Goal: Information Seeking & Learning: Check status

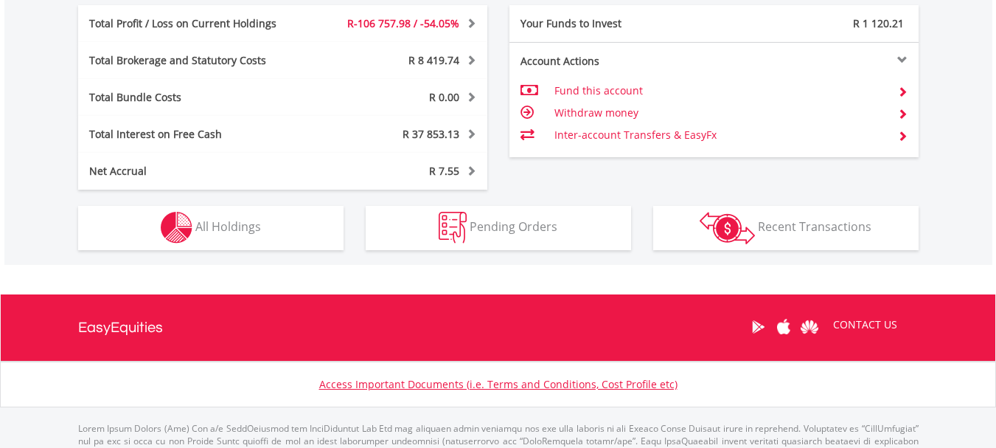
scroll to position [918, 0]
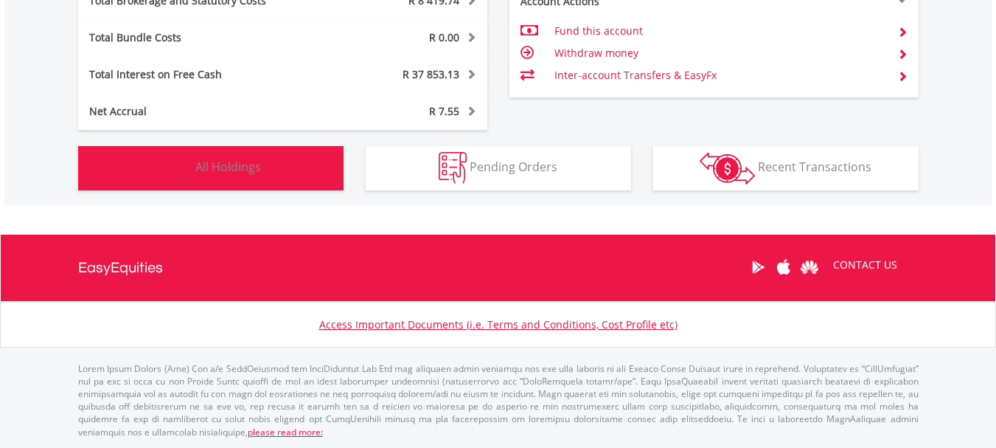
click at [263, 186] on button "Holdings All Holdings" at bounding box center [210, 168] width 265 height 44
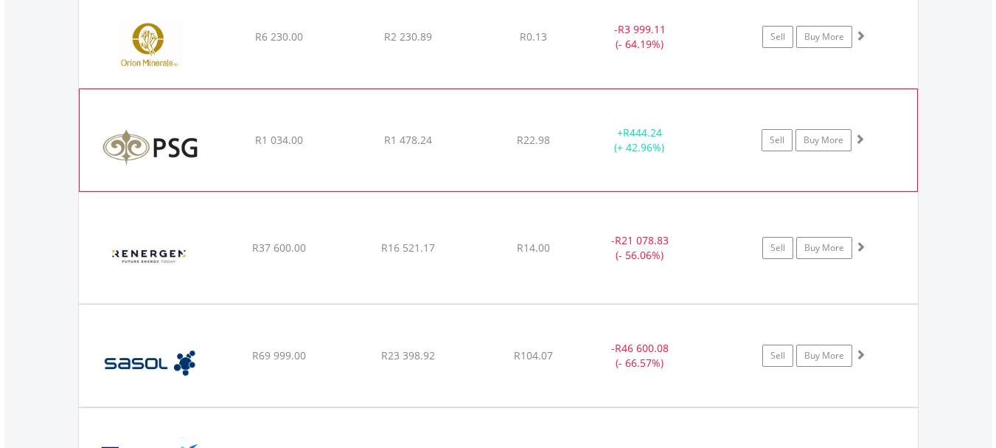
scroll to position [1890, 0]
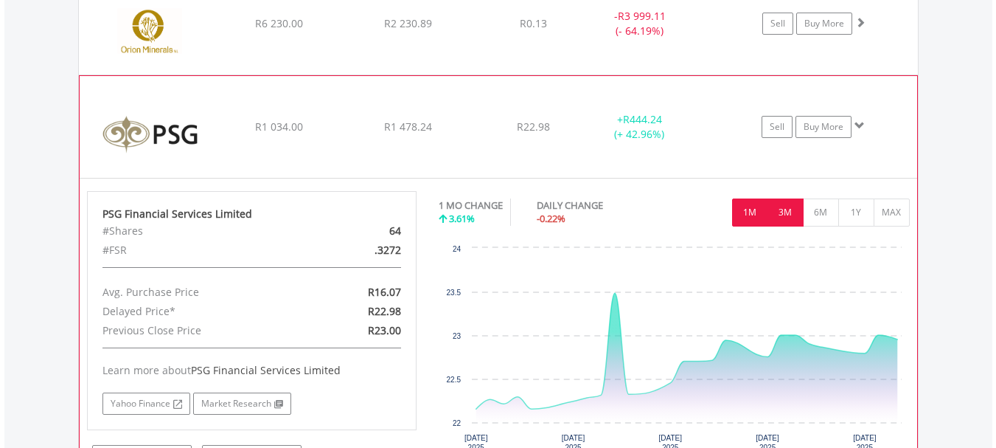
click at [790, 220] on button "3M" at bounding box center [786, 212] width 36 height 28
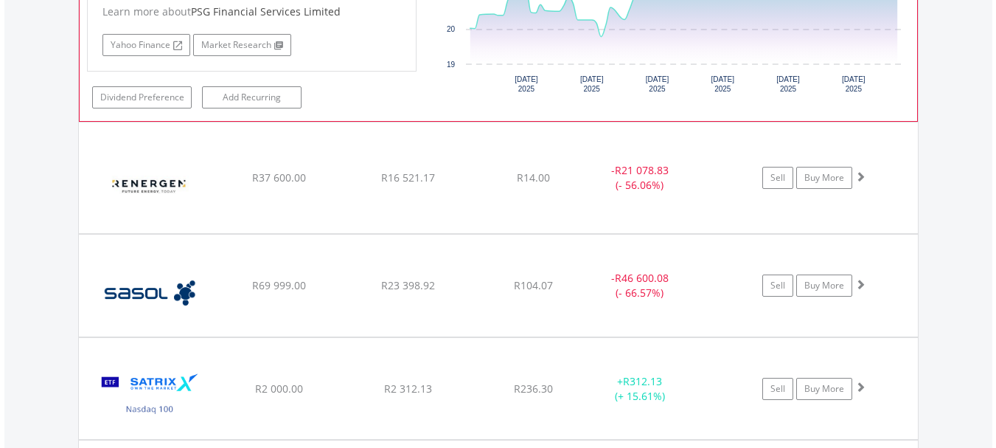
scroll to position [2258, 0]
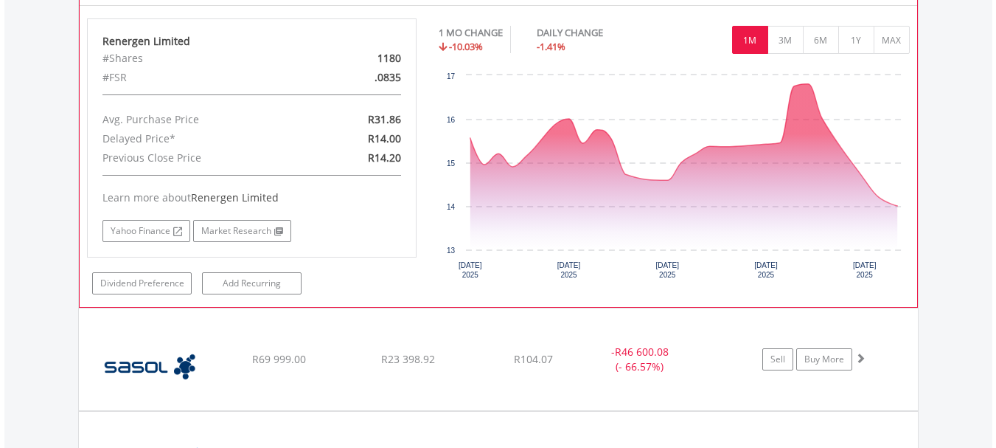
scroll to position [2480, 0]
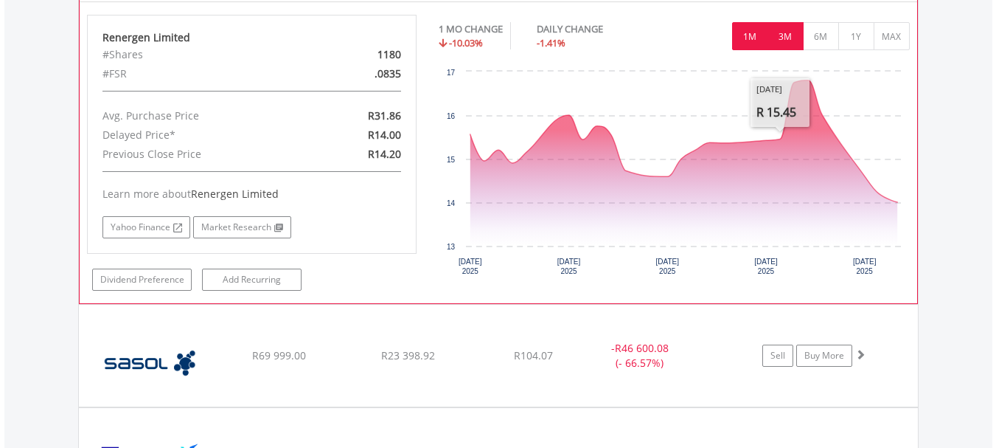
click at [787, 46] on button "3M" at bounding box center [786, 36] width 36 height 28
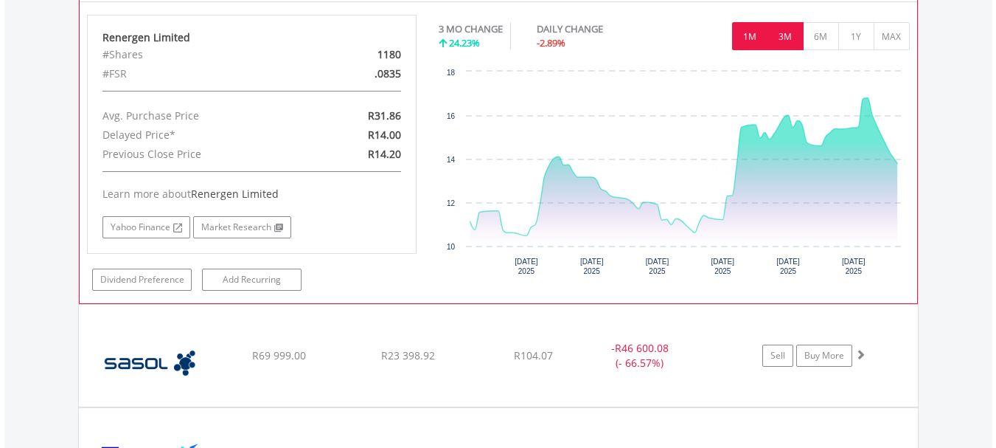
click at [751, 32] on button "1M" at bounding box center [750, 36] width 36 height 28
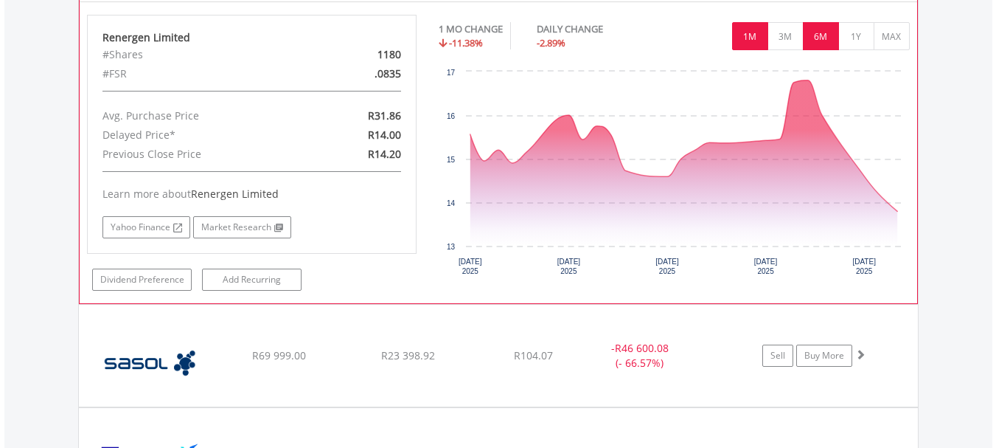
click at [813, 42] on button "6M" at bounding box center [821, 36] width 36 height 28
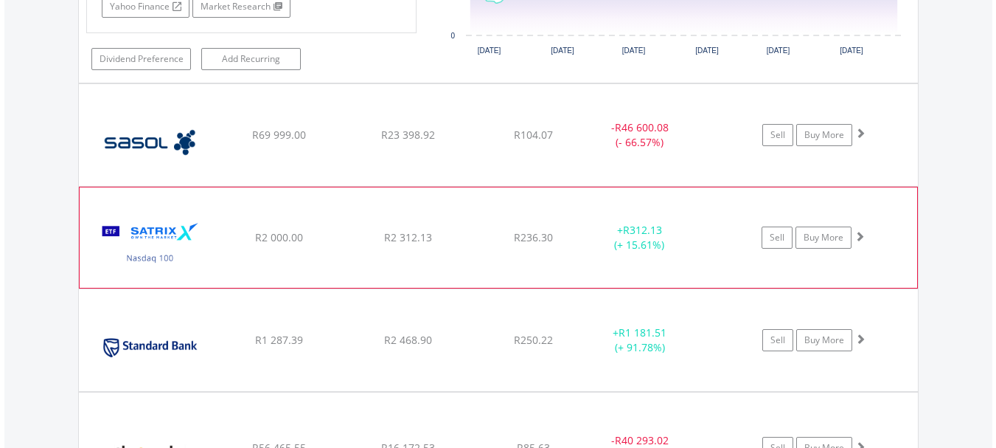
scroll to position [2702, 0]
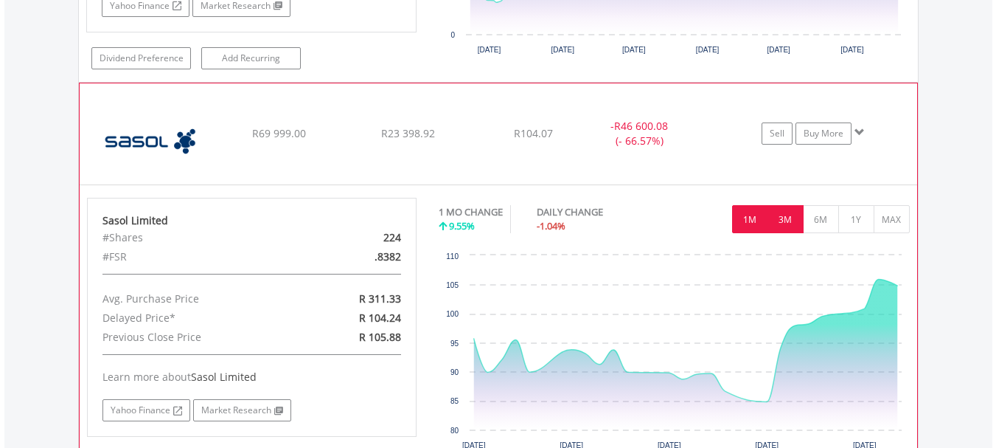
click at [779, 226] on button "3M" at bounding box center [786, 219] width 36 height 28
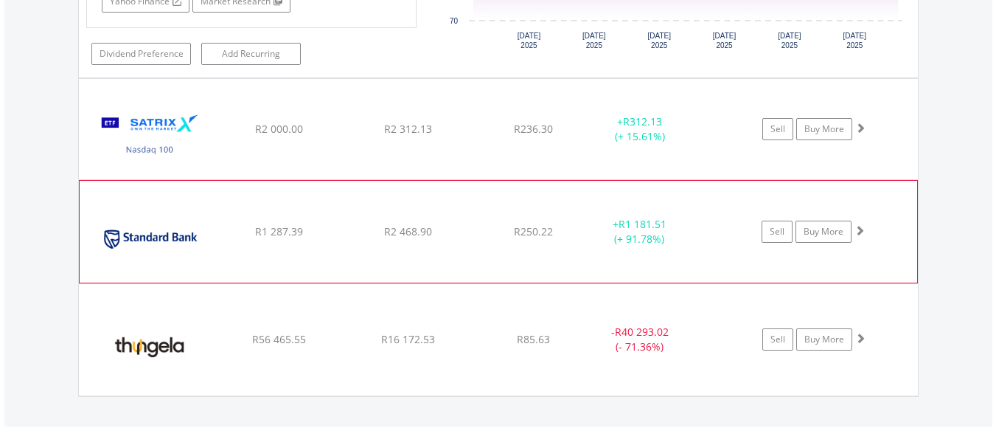
scroll to position [3145, 0]
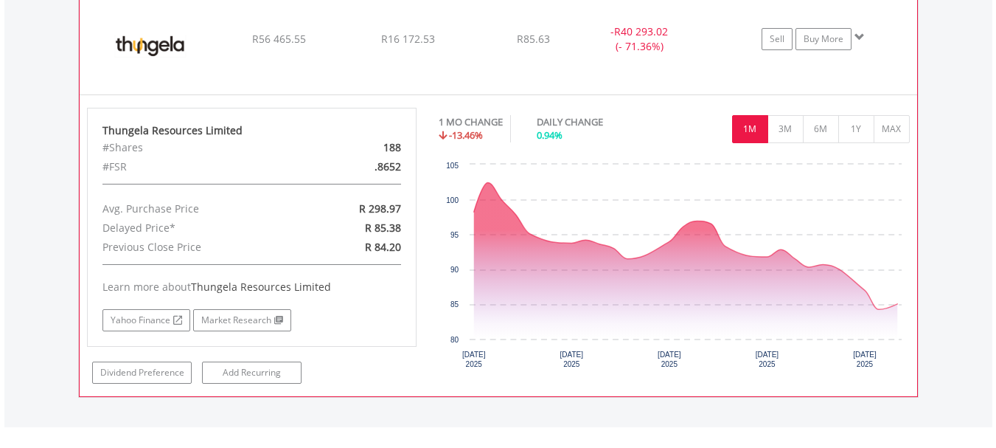
scroll to position [3440, 0]
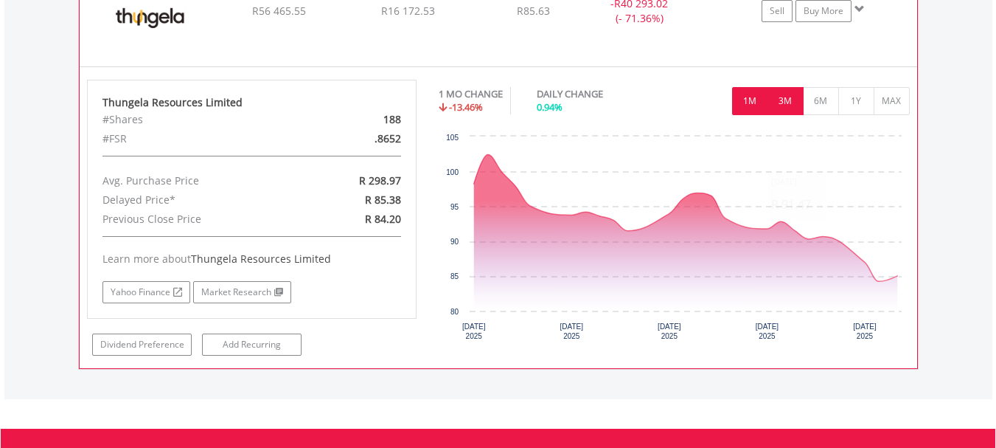
click at [790, 108] on button "3M" at bounding box center [786, 101] width 36 height 28
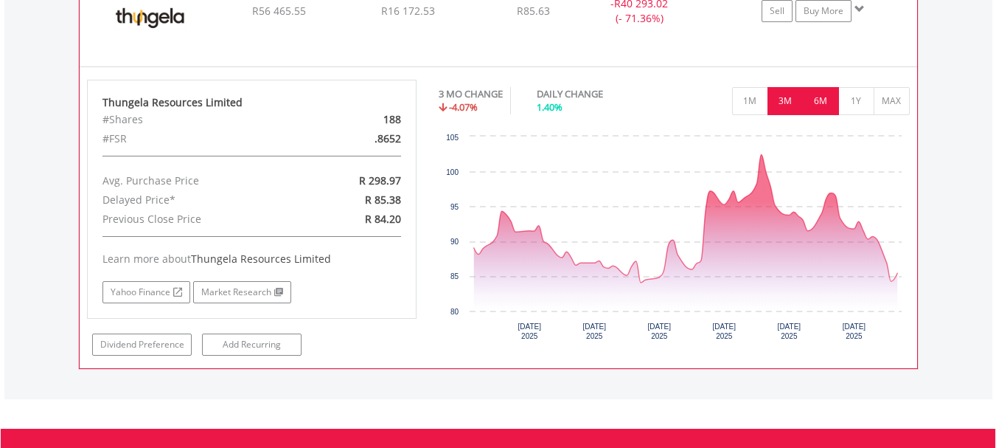
click at [816, 106] on button "6M" at bounding box center [821, 101] width 36 height 28
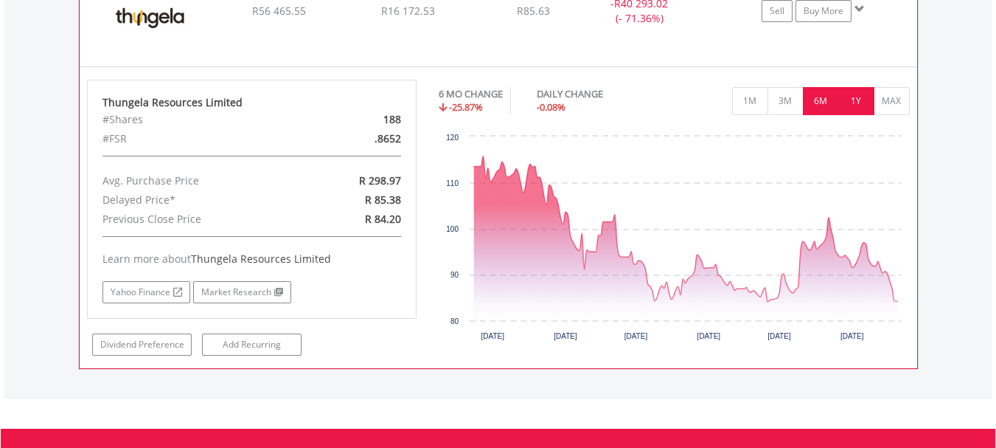
click at [856, 101] on button "1Y" at bounding box center [856, 101] width 36 height 28
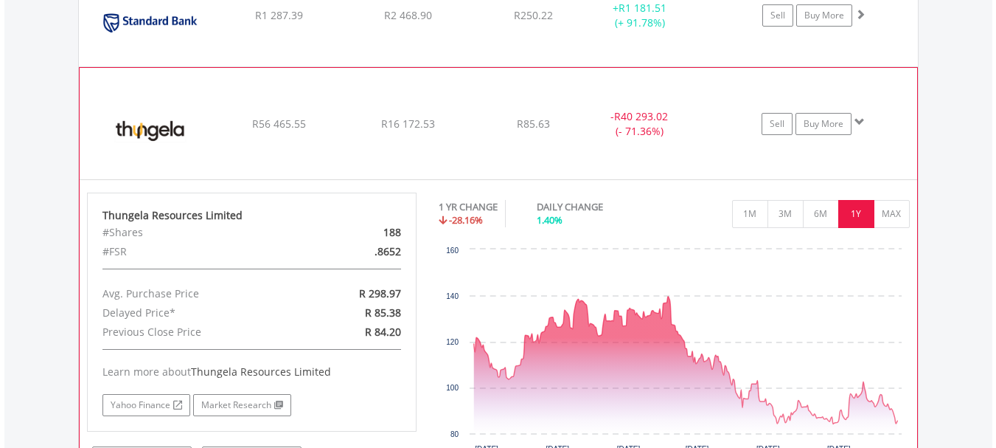
scroll to position [3292, 0]
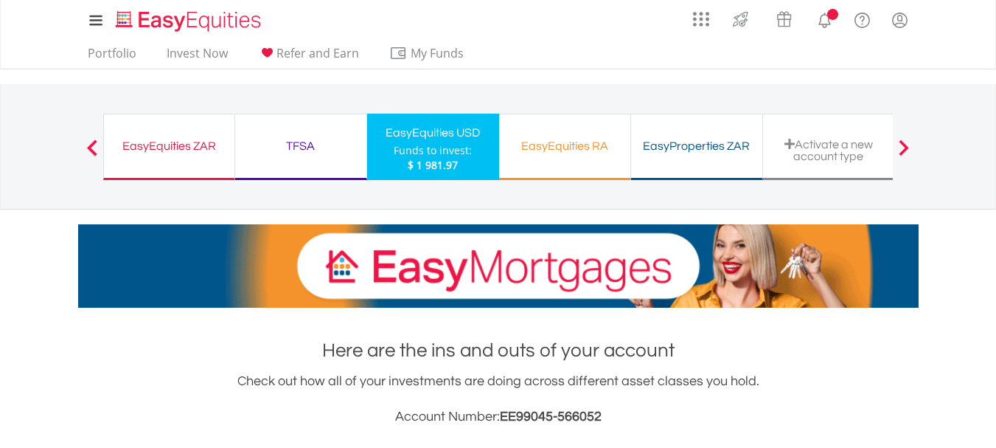
scroll to position [442, 0]
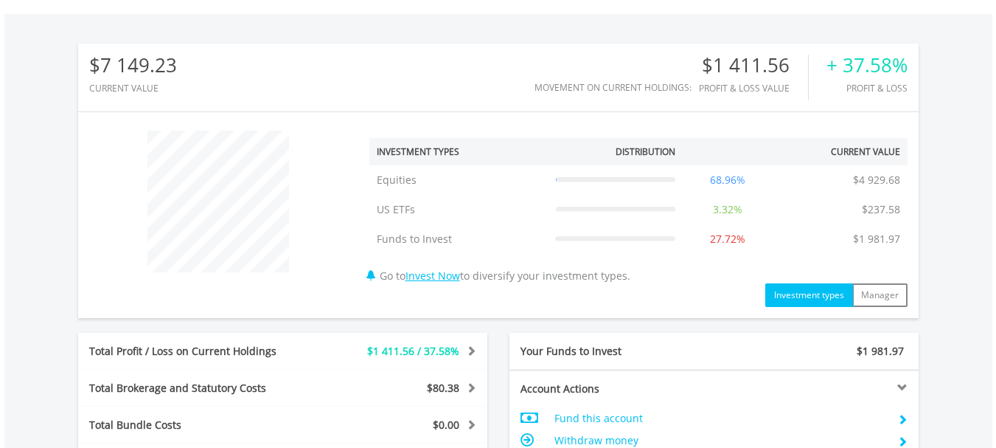
click at [265, 341] on div "Total Profit / Loss on Current Holdings $1 411.56 / 37.58% Last Valuation $5 16…" at bounding box center [282, 351] width 409 height 37
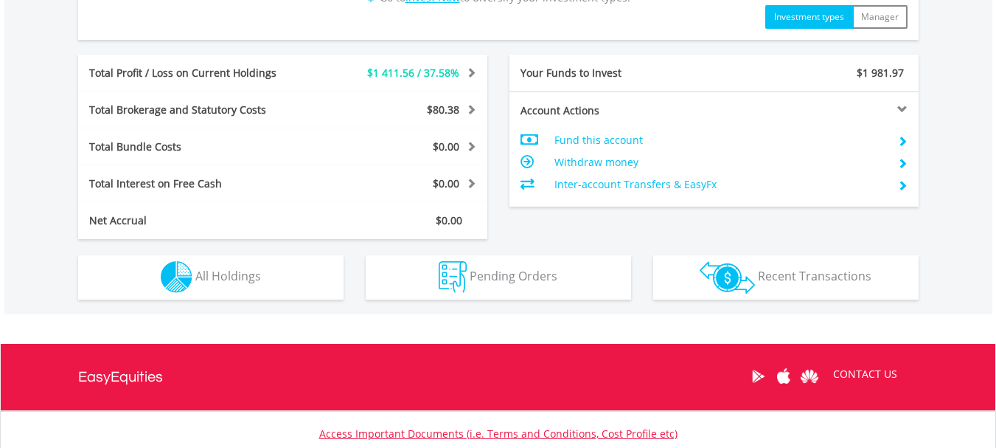
scroll to position [737, 0]
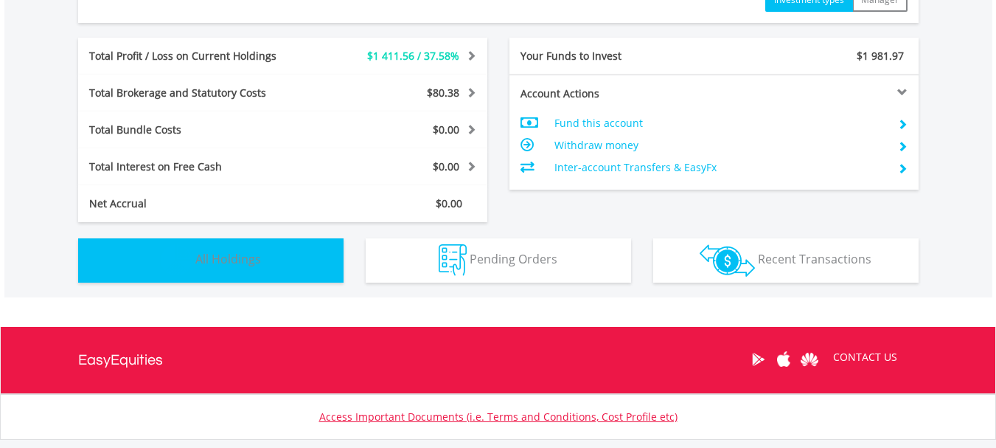
click at [239, 267] on span "All Holdings" at bounding box center [228, 259] width 66 height 16
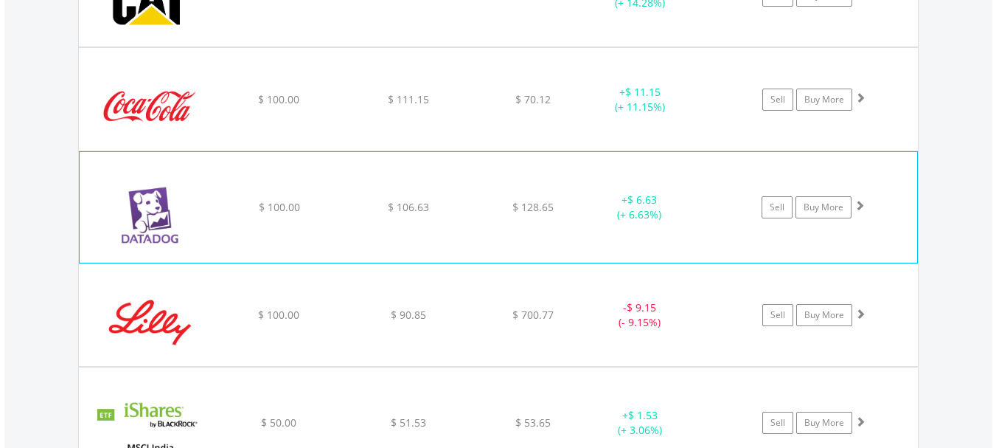
scroll to position [1654, 0]
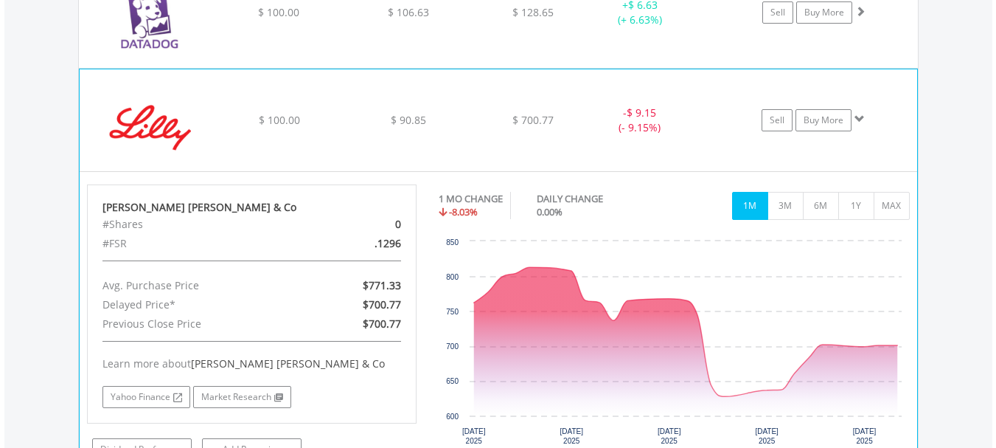
scroll to position [1801, 0]
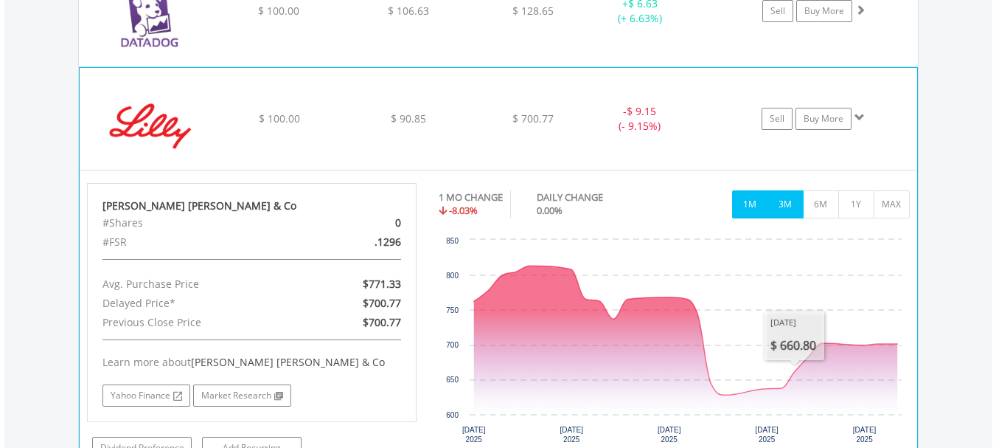
click at [782, 210] on button "3M" at bounding box center [786, 204] width 36 height 28
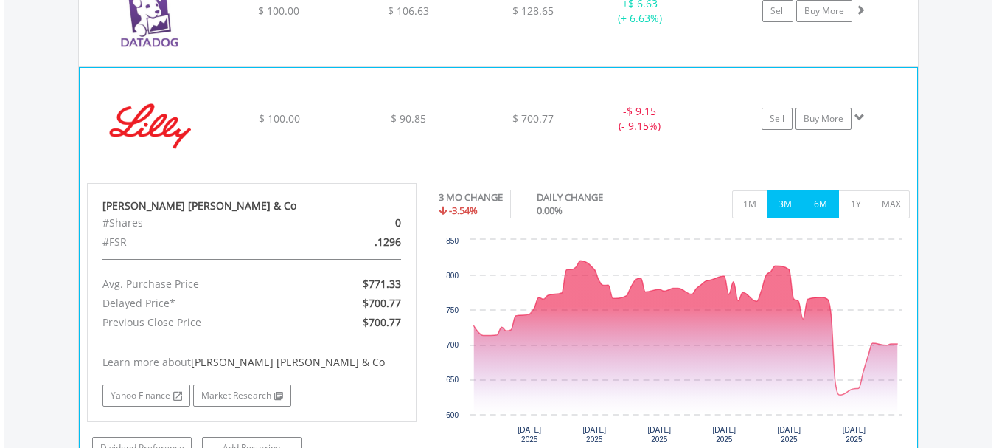
click at [816, 212] on button "6M" at bounding box center [821, 204] width 36 height 28
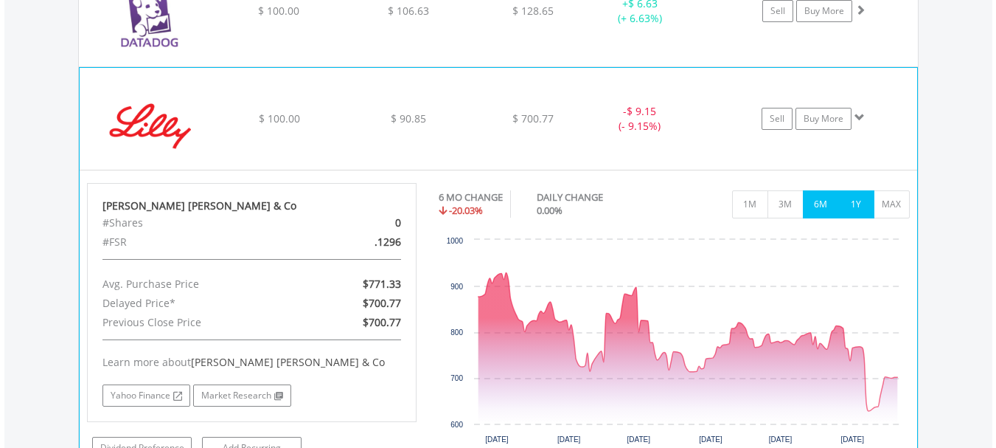
click at [852, 212] on button "1Y" at bounding box center [856, 204] width 36 height 28
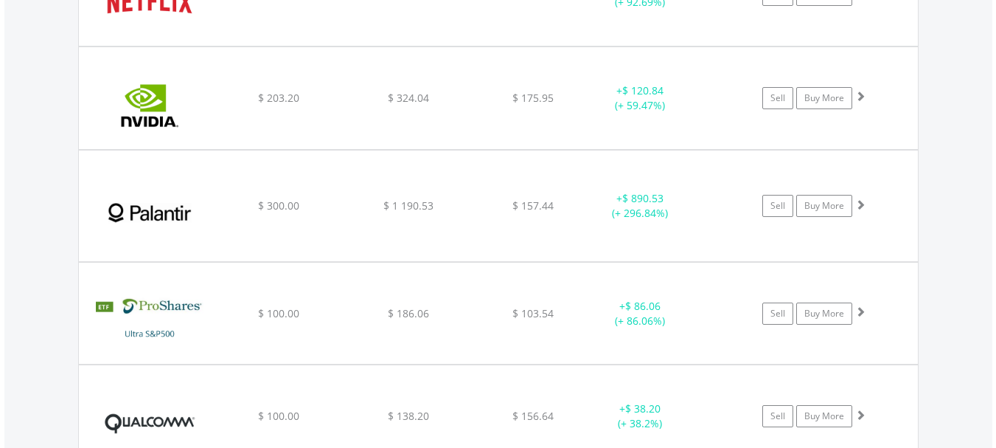
scroll to position [2686, 0]
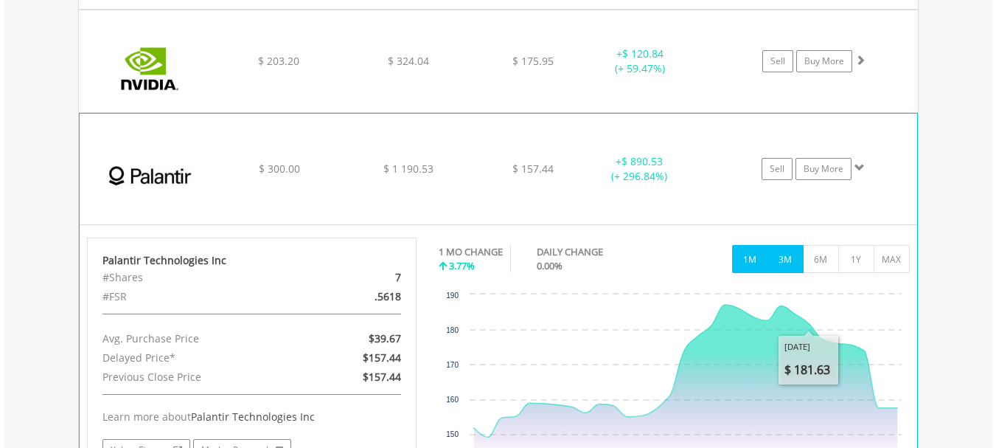
click at [785, 268] on button "3M" at bounding box center [786, 259] width 36 height 28
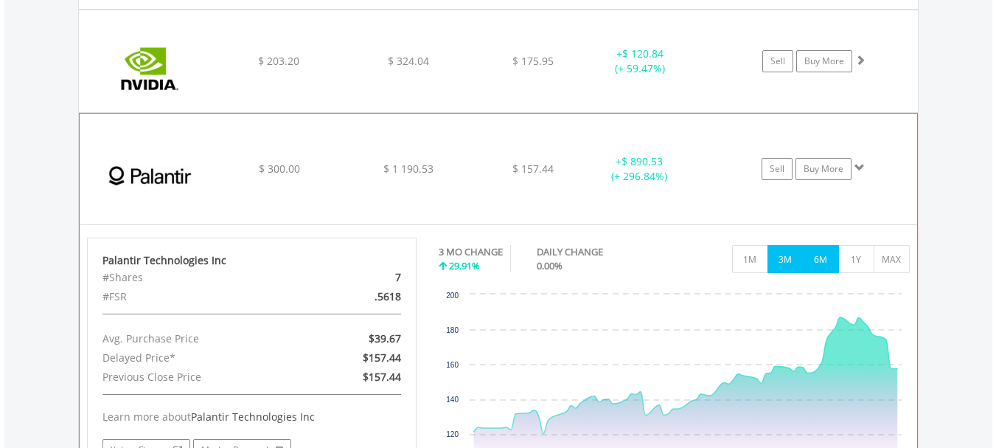
click at [821, 268] on button "6M" at bounding box center [821, 259] width 36 height 28
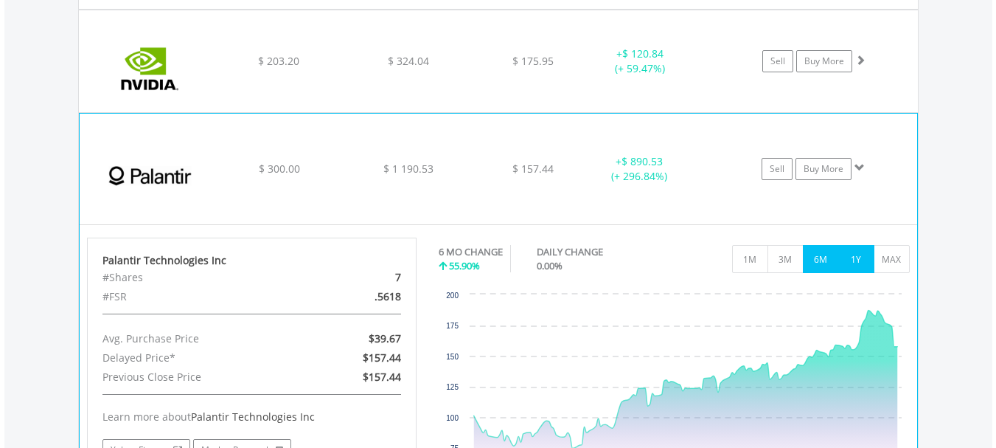
click at [847, 271] on button "1Y" at bounding box center [856, 259] width 36 height 28
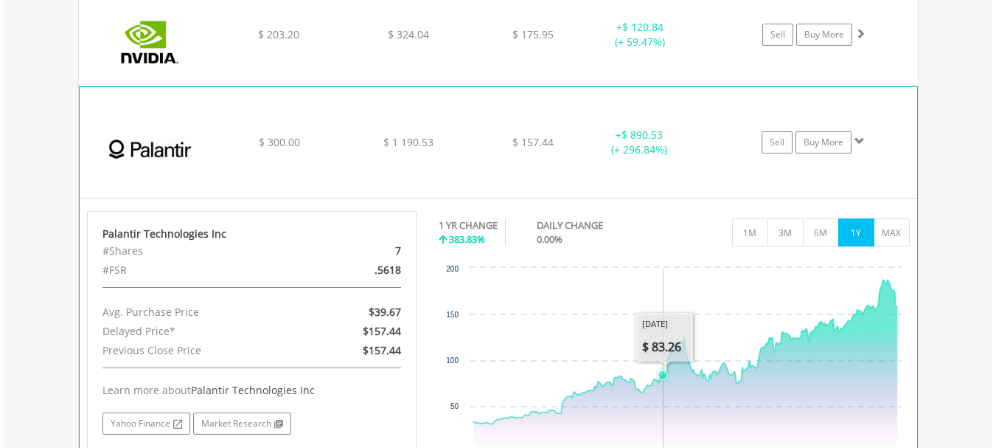
scroll to position [2760, 0]
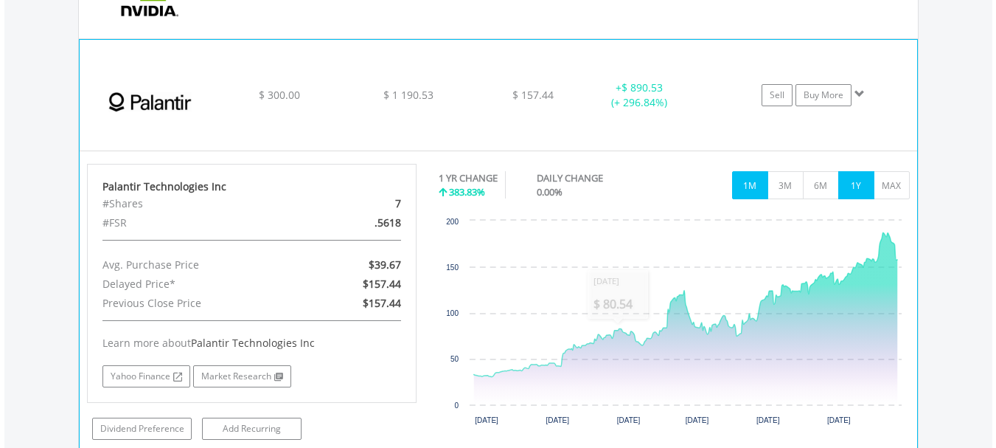
click at [745, 184] on button "1M" at bounding box center [750, 185] width 36 height 28
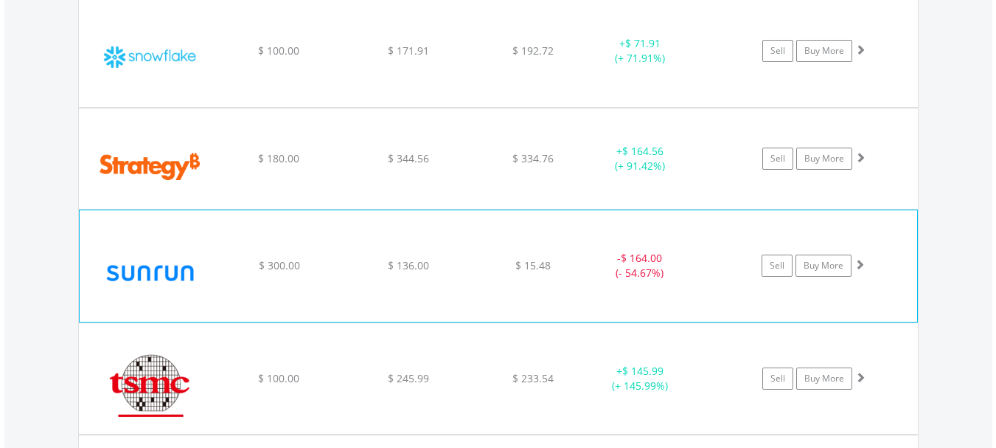
scroll to position [3497, 0]
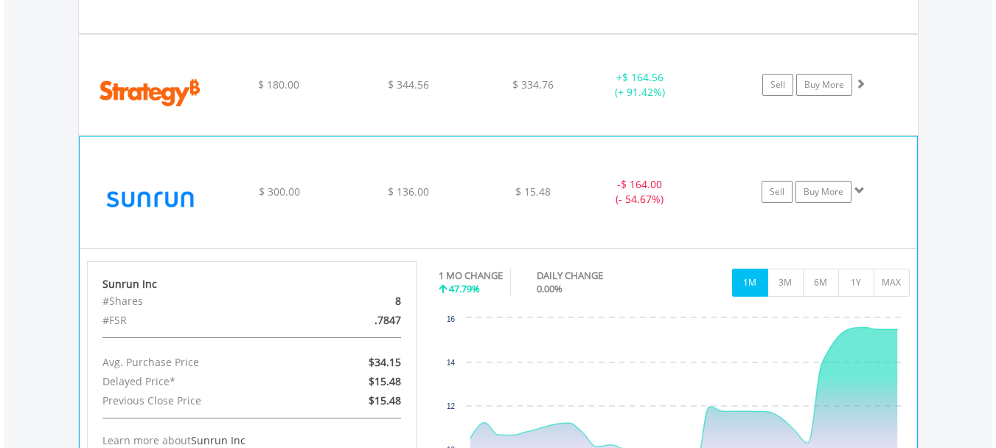
scroll to position [3571, 0]
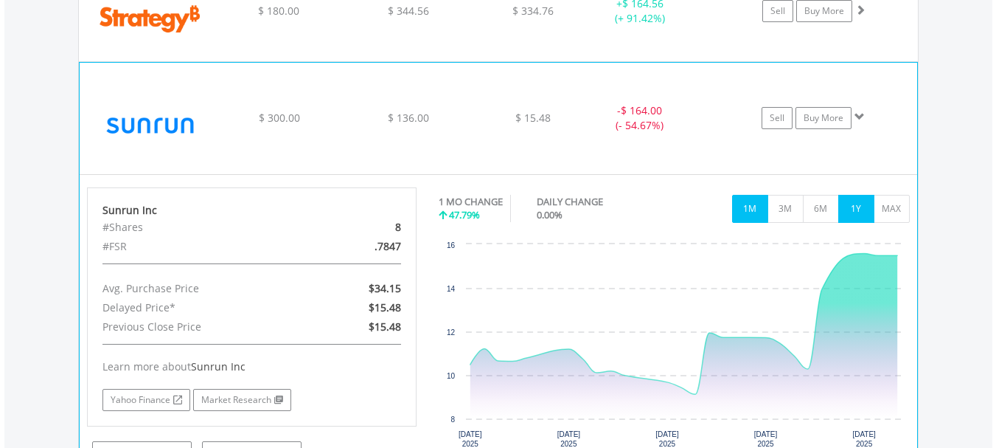
click at [845, 216] on button "1Y" at bounding box center [856, 209] width 36 height 28
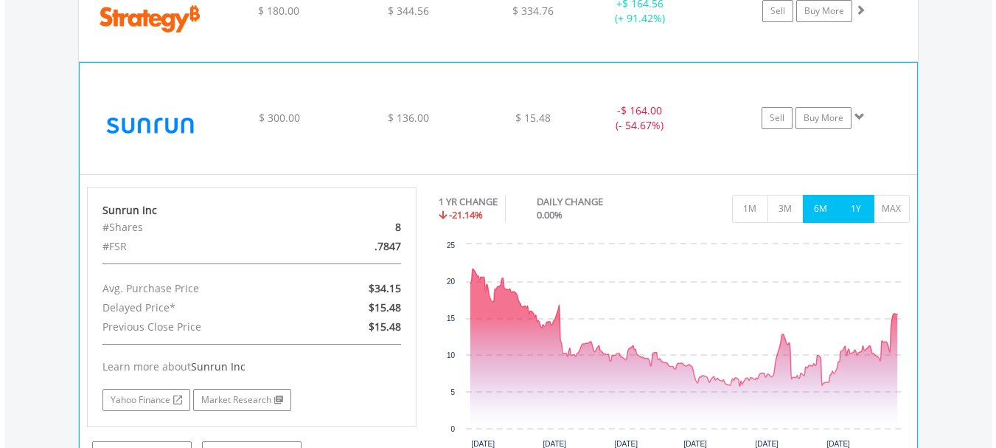
click at [815, 210] on button "6M" at bounding box center [821, 209] width 36 height 28
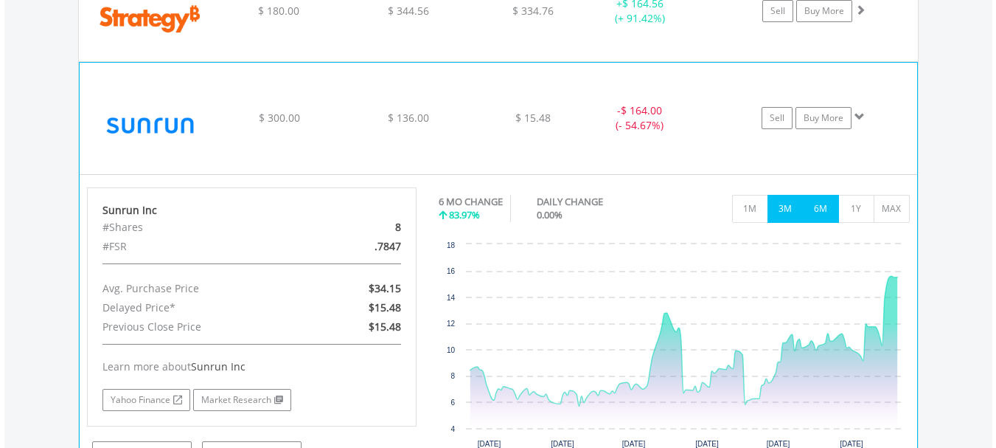
click at [790, 210] on button "3M" at bounding box center [786, 209] width 36 height 28
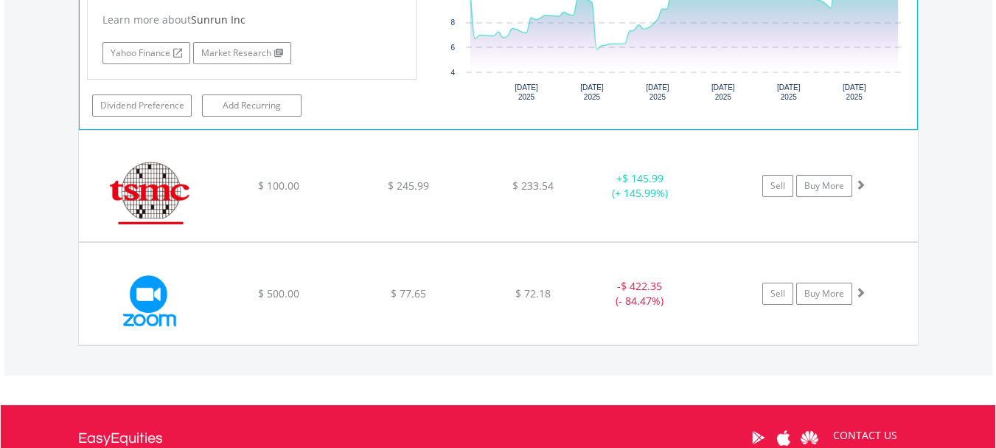
scroll to position [4013, 0]
